Goal: Task Accomplishment & Management: Use online tool/utility

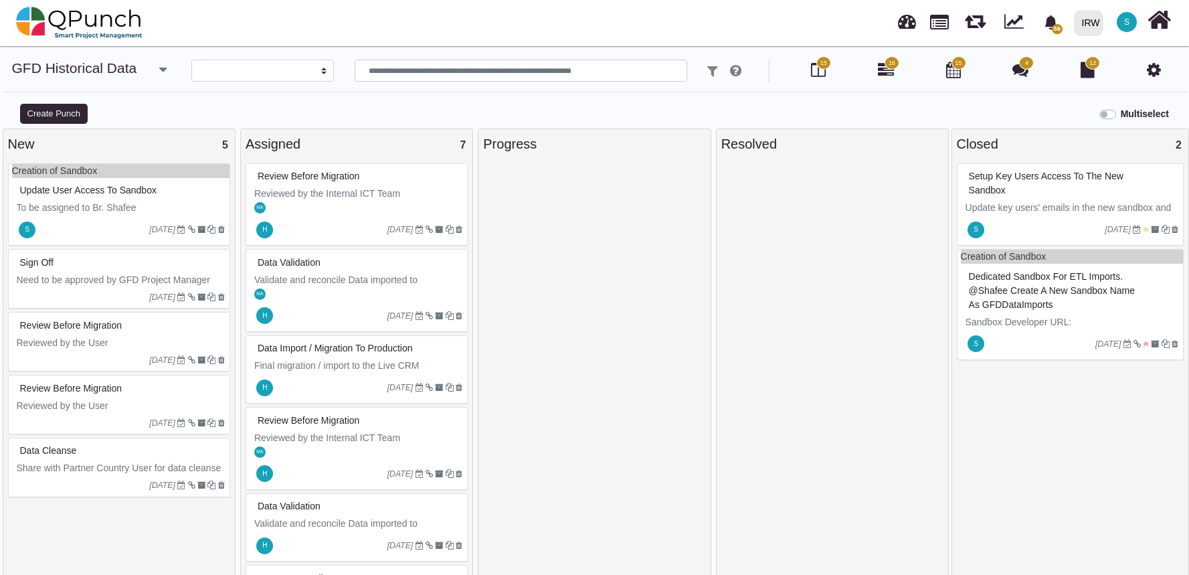
select select
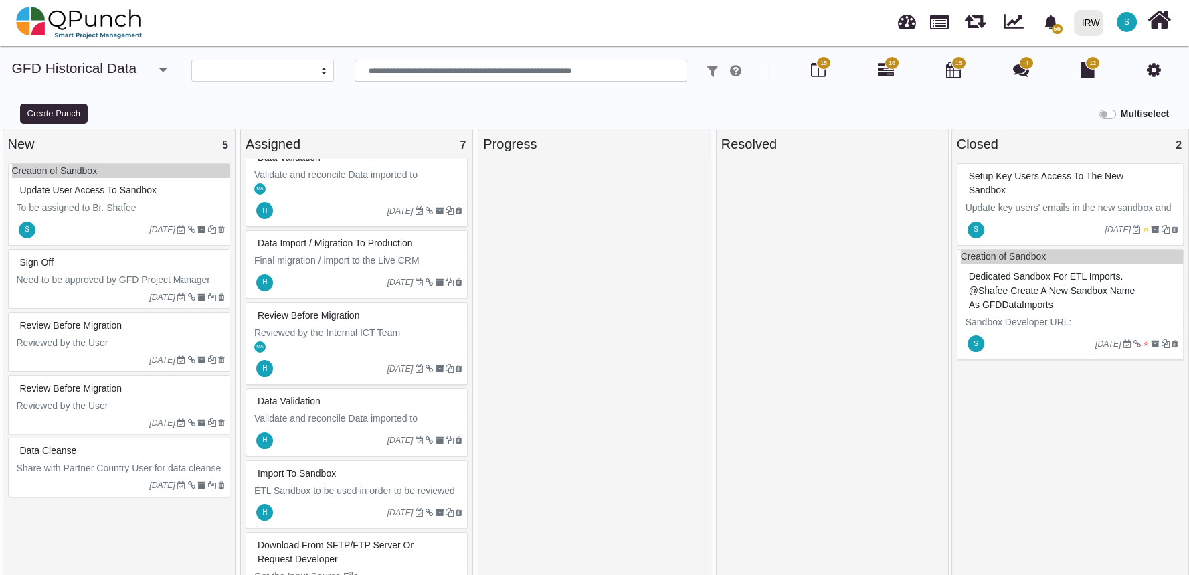
scroll to position [165, 0]
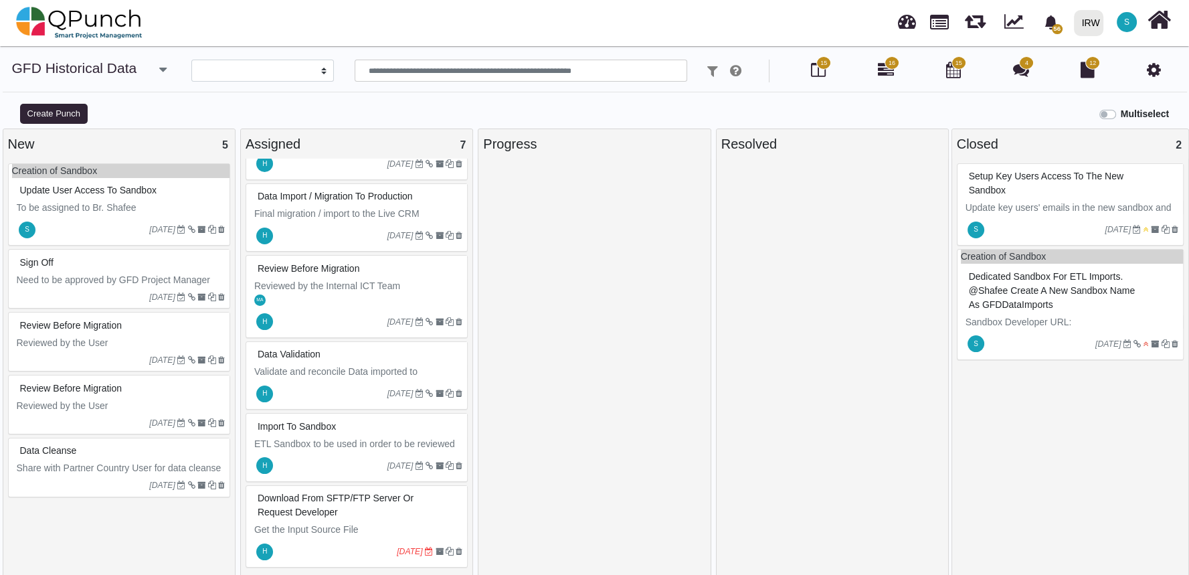
click at [104, 214] on div "S [DATE]" at bounding box center [121, 229] width 218 height 31
click at [104, 214] on div "Creation of Sandbox Update User Access to Sandbox To be assigned to Br. Shafee …" at bounding box center [119, 204] width 222 height 83
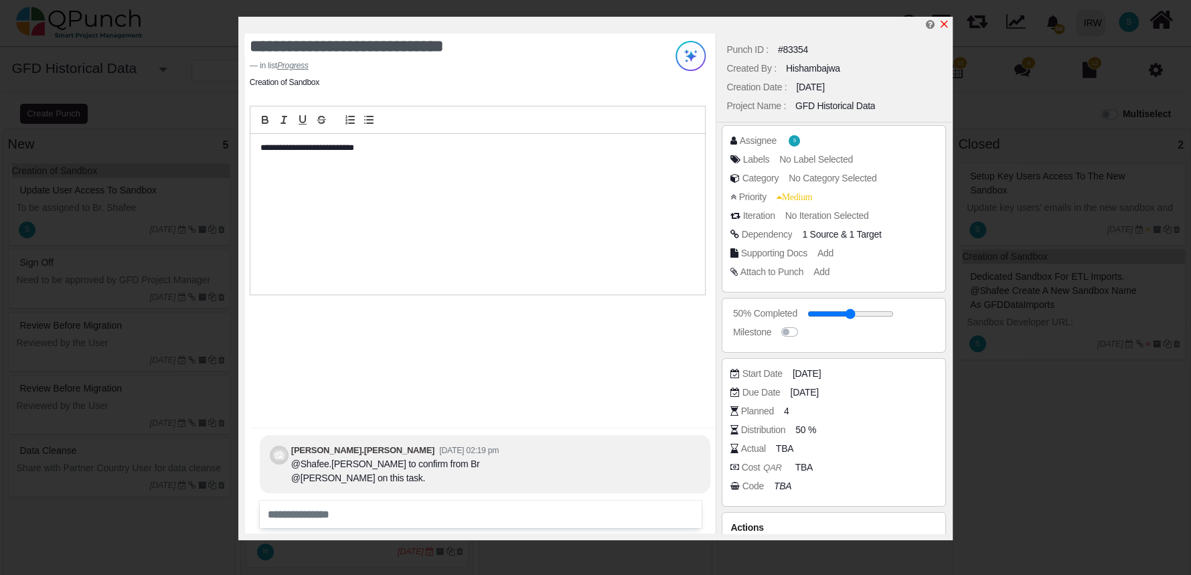
click at [942, 19] on icon "x" at bounding box center [943, 24] width 11 height 11
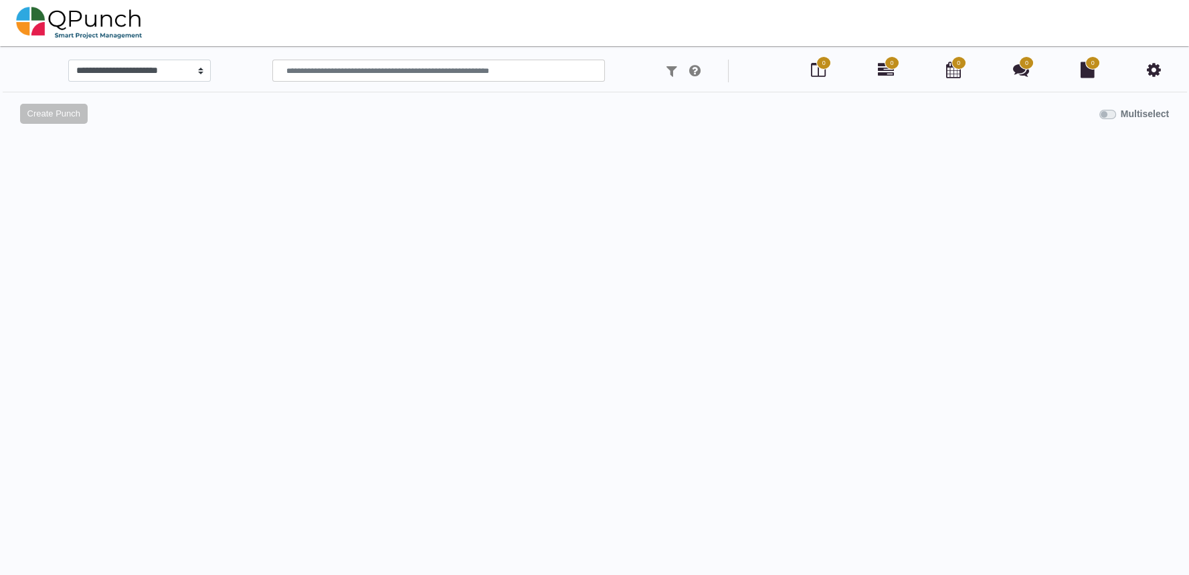
select select
